Goal: Find specific page/section

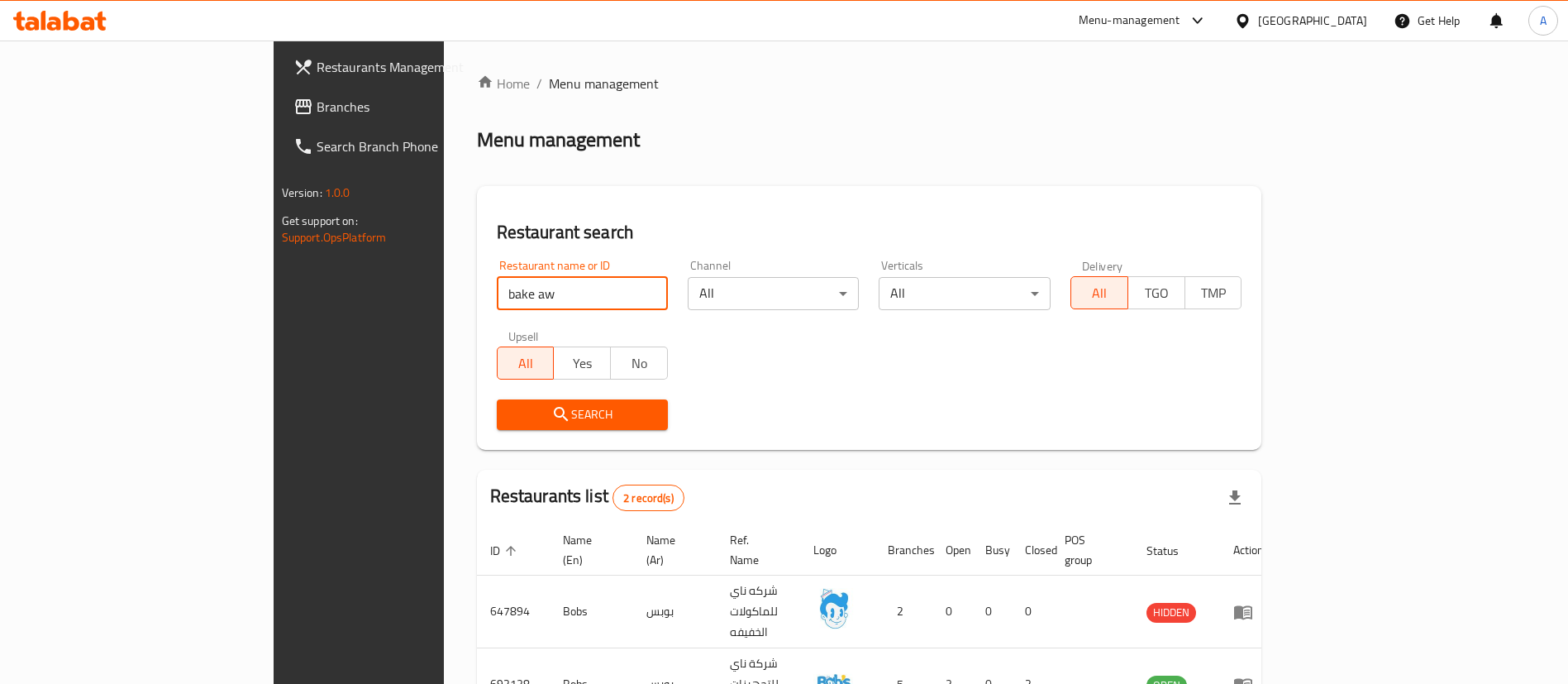
scroll to position [80, 0]
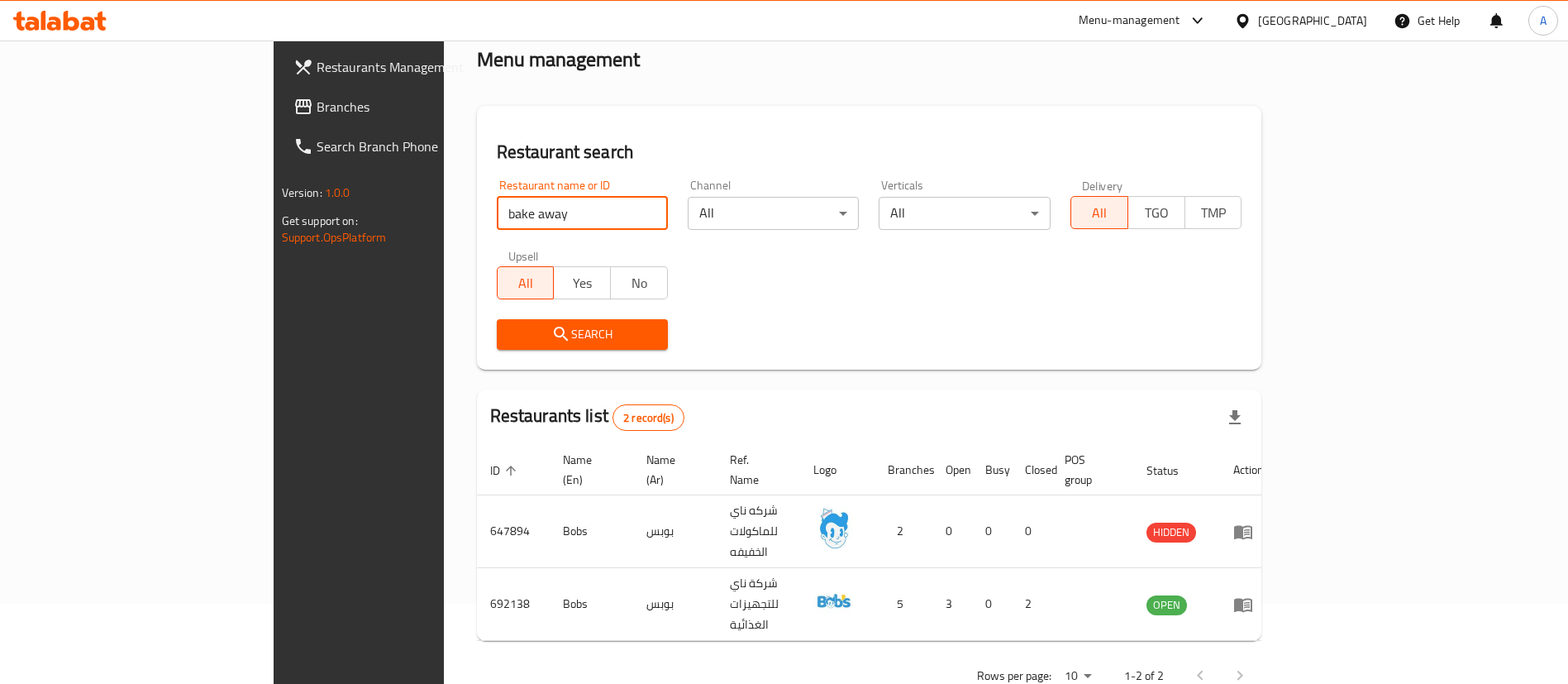
click button "Search" at bounding box center [583, 334] width 171 height 30
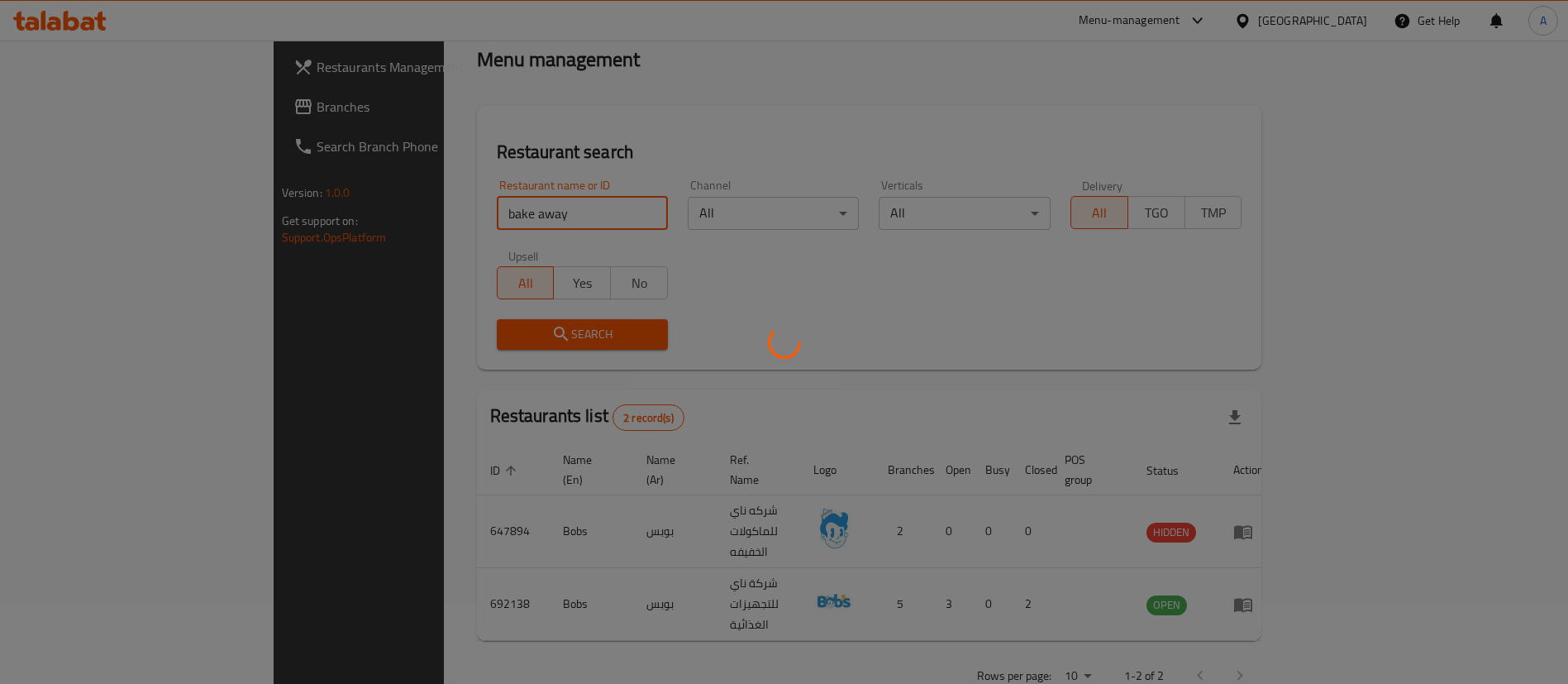
scroll to position [0, 0]
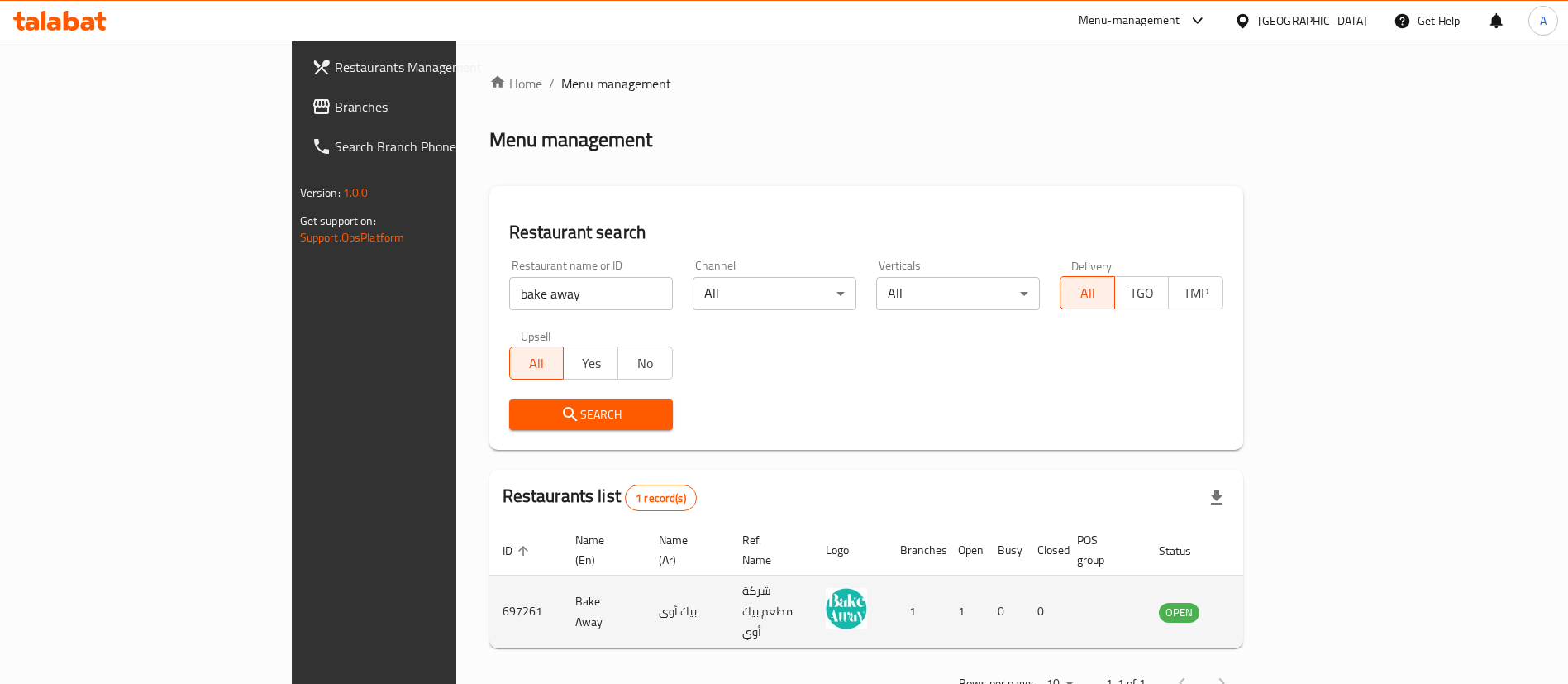
click at [490, 575] on td "697261" at bounding box center [526, 612] width 72 height 72
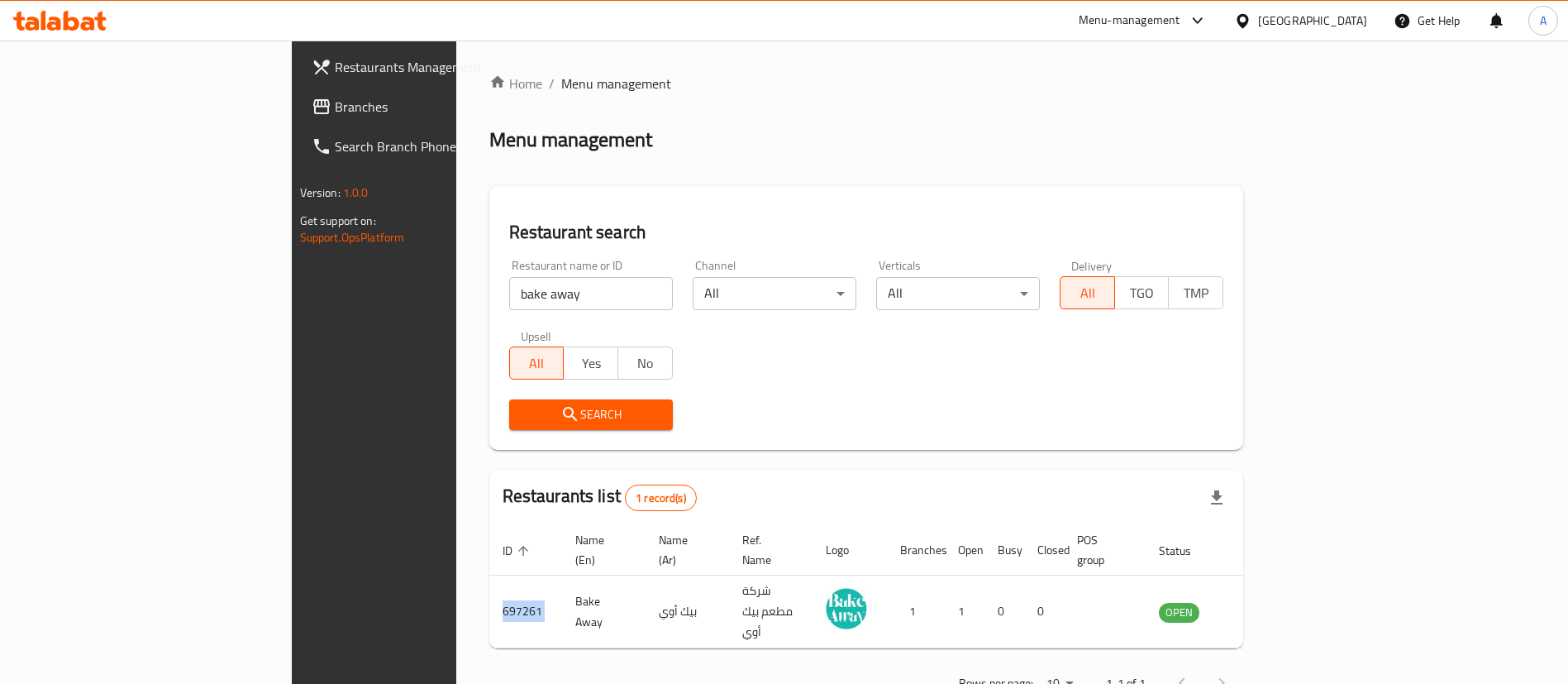
copy td "697261"
drag, startPoint x: 497, startPoint y: 297, endPoint x: 0, endPoint y: 250, distance: 499.2
click at [291, 250] on div "Restaurants Management Branches Search Branch Phone Version: 1.0.0 Get support …" at bounding box center [783, 390] width 984 height 697
type input "top bun"
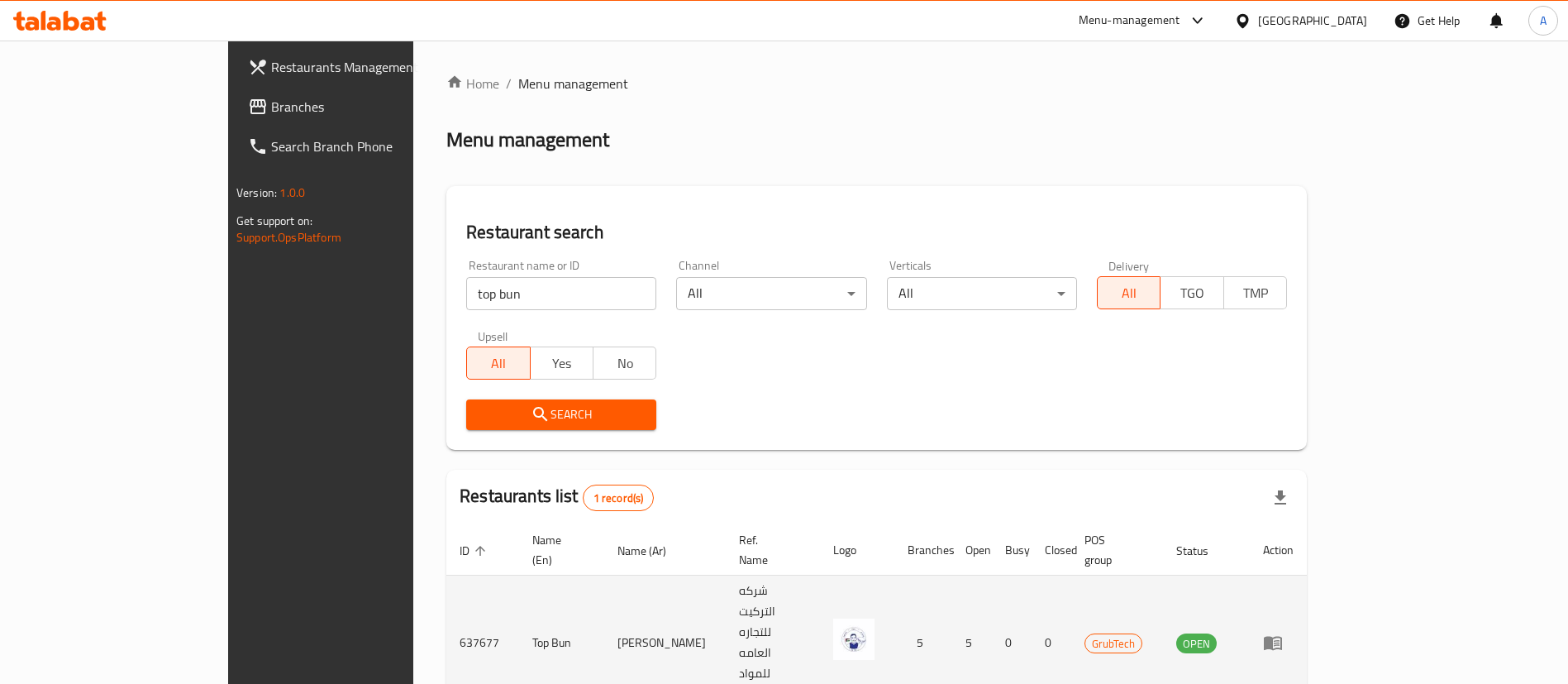
click at [1307, 575] on td "enhanced table" at bounding box center [1278, 642] width 57 height 134
click at [1283, 633] on icon "enhanced table" at bounding box center [1273, 642] width 20 height 20
